Goal: Information Seeking & Learning: Find specific page/section

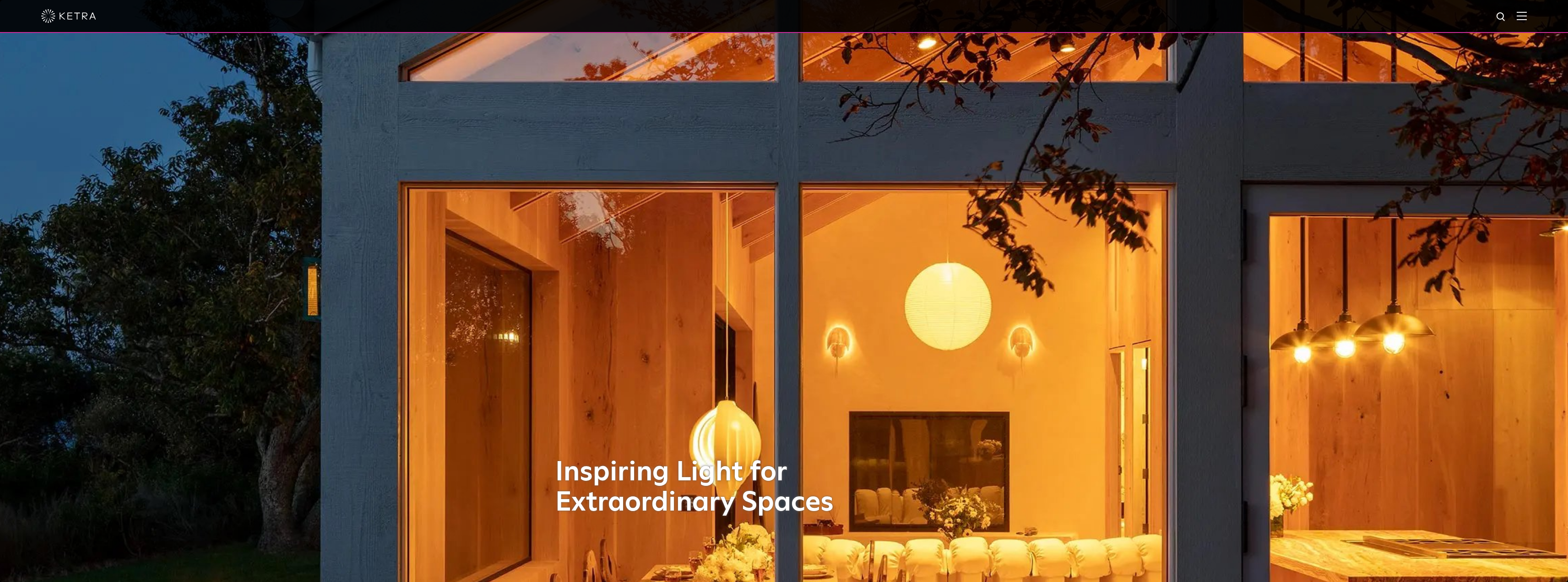
click at [1527, 20] on img at bounding box center [1522, 16] width 10 height 9
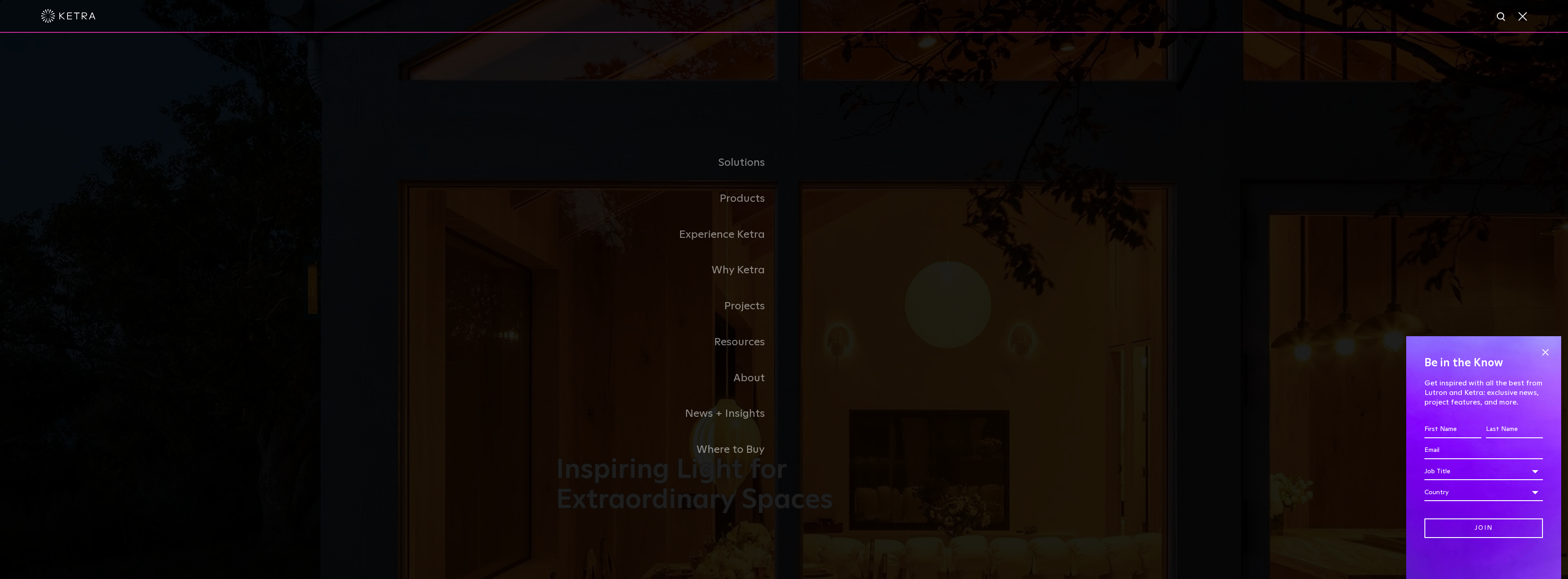
click at [1522, 20] on span at bounding box center [1522, 15] width 10 height 9
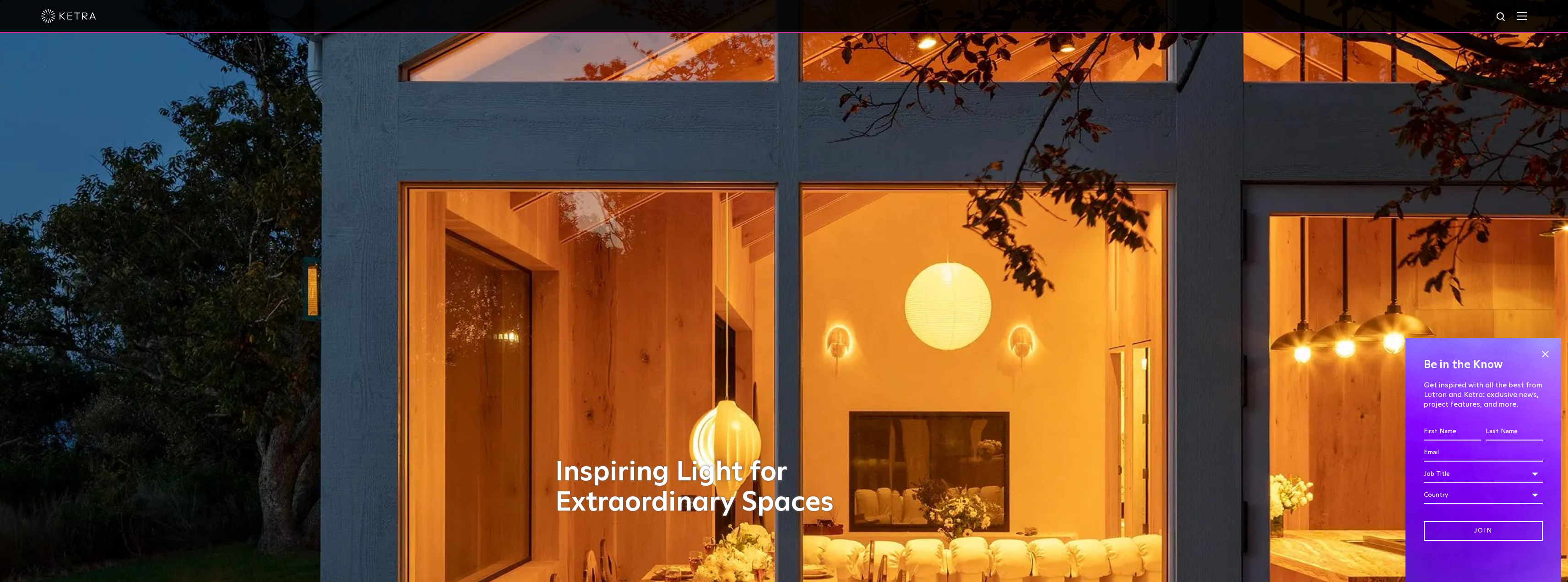
click at [1527, 20] on img at bounding box center [1522, 16] width 10 height 9
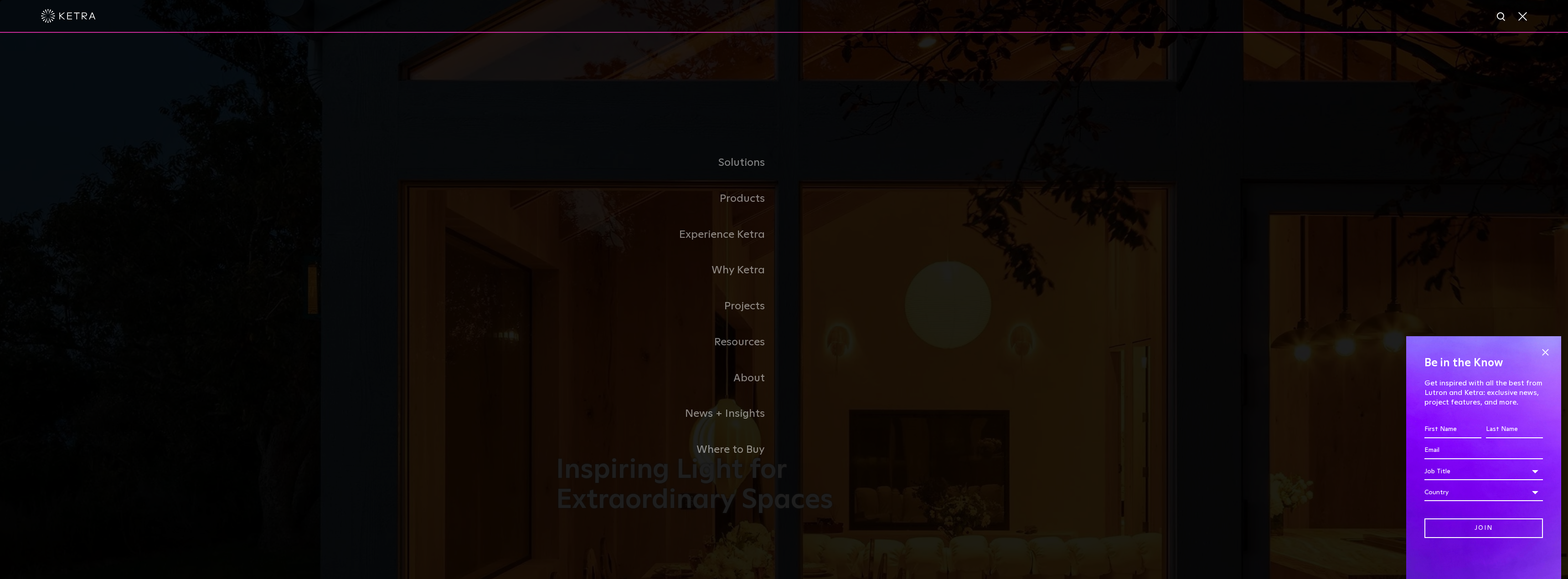
click at [1499, 14] on img at bounding box center [1502, 17] width 11 height 11
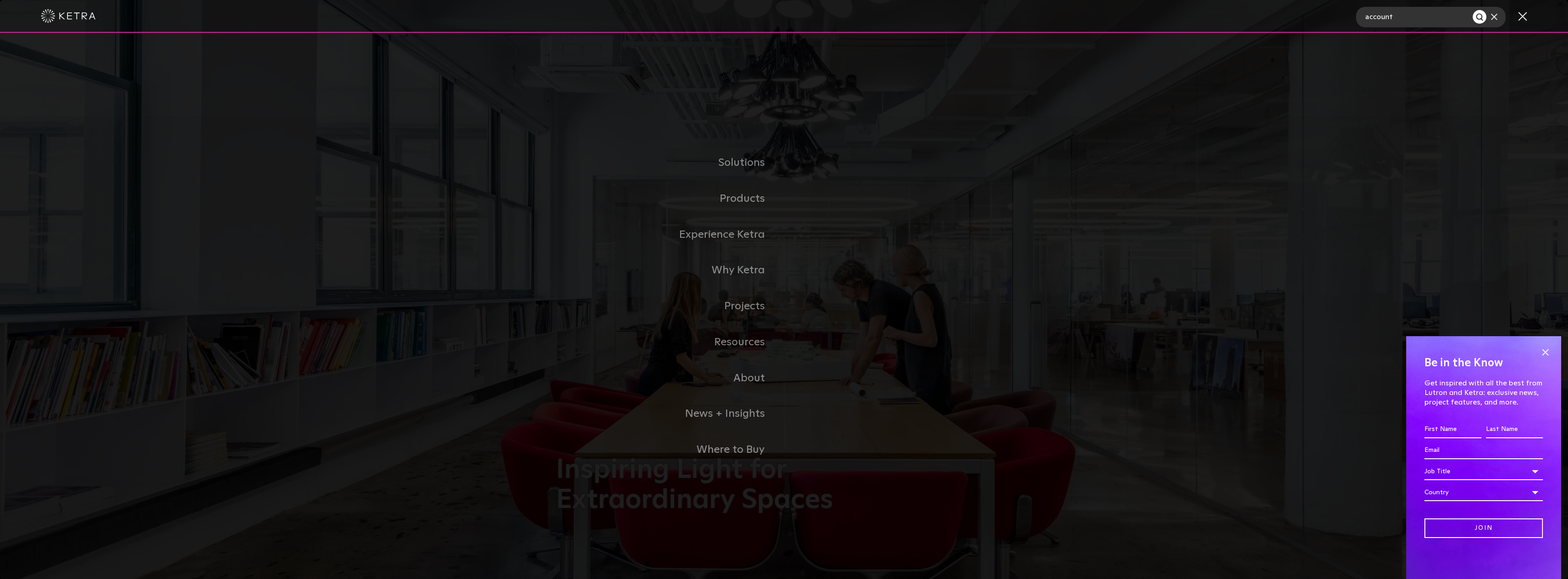
type input "account"
click at [1473, 10] on button "Search" at bounding box center [1480, 17] width 14 height 14
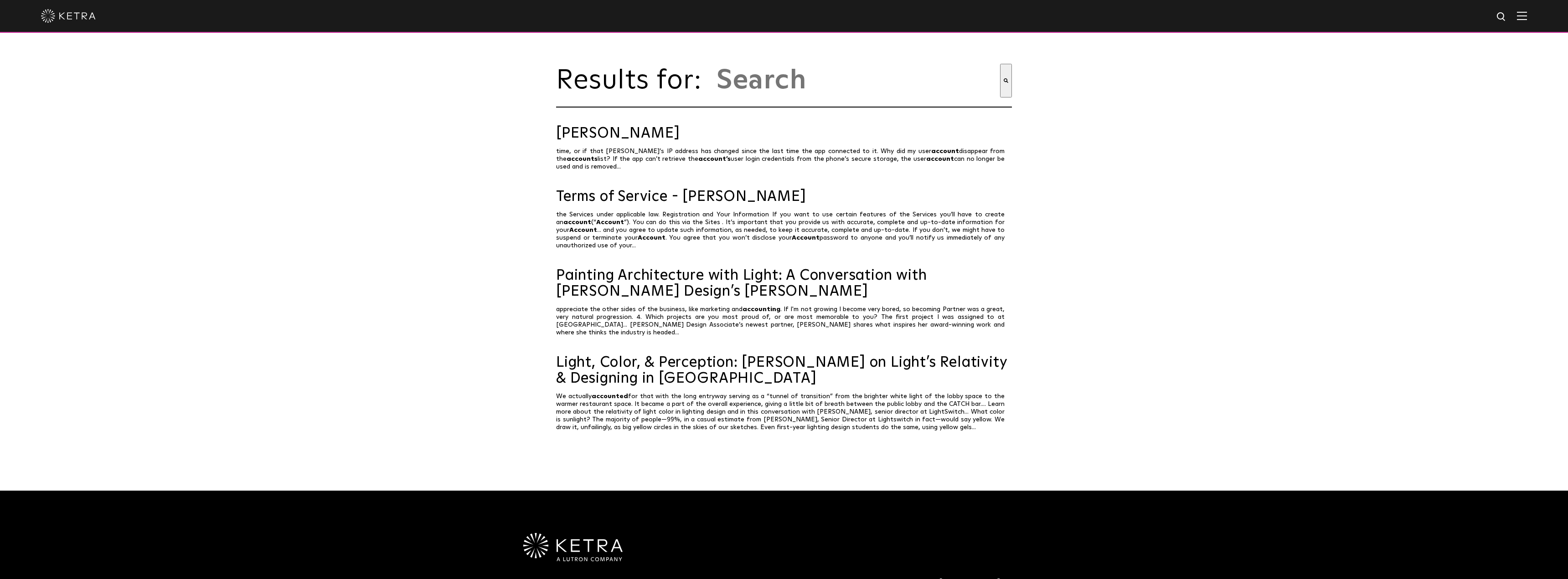
type input "account"
